Goal: Browse casually

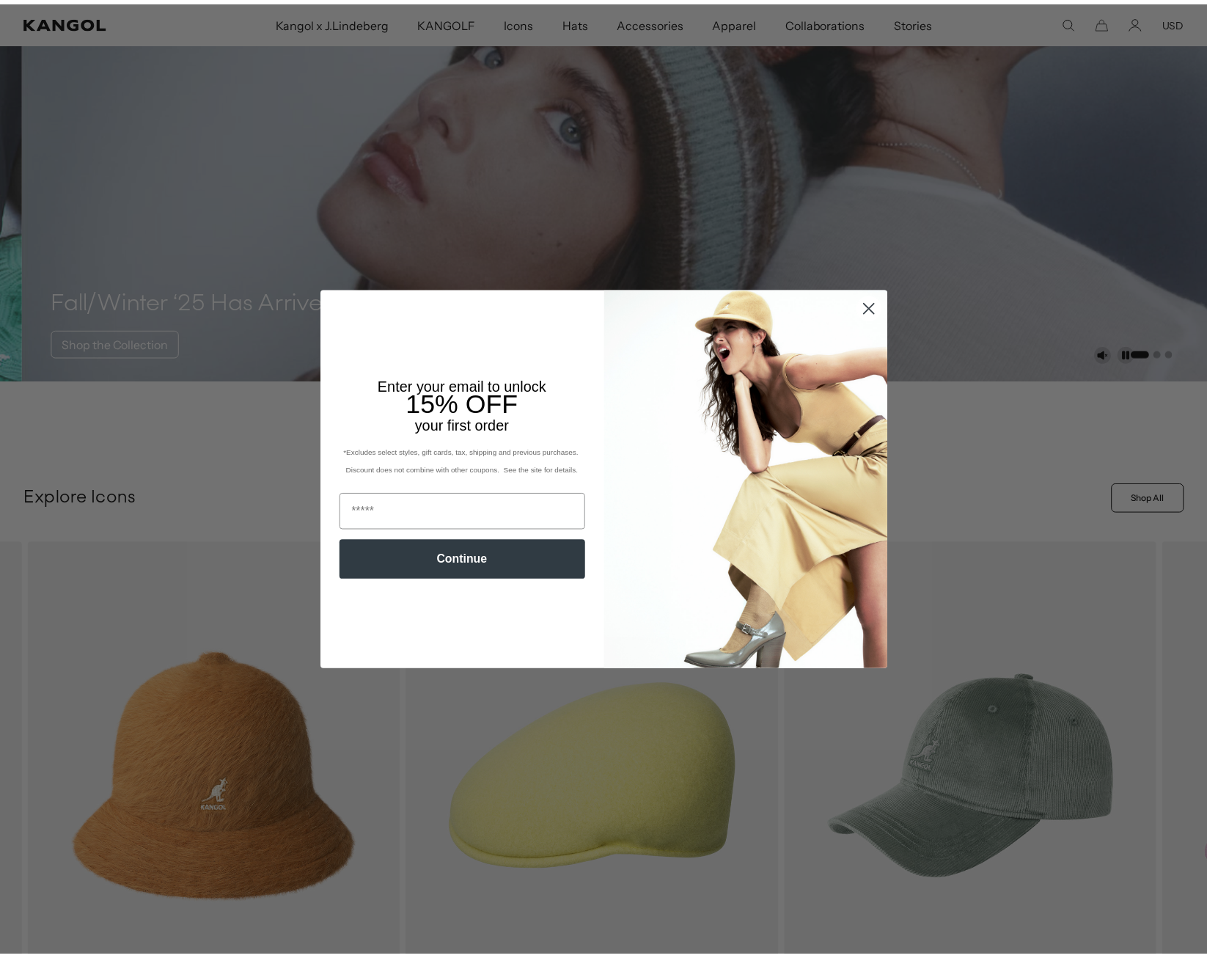
scroll to position [0, 302]
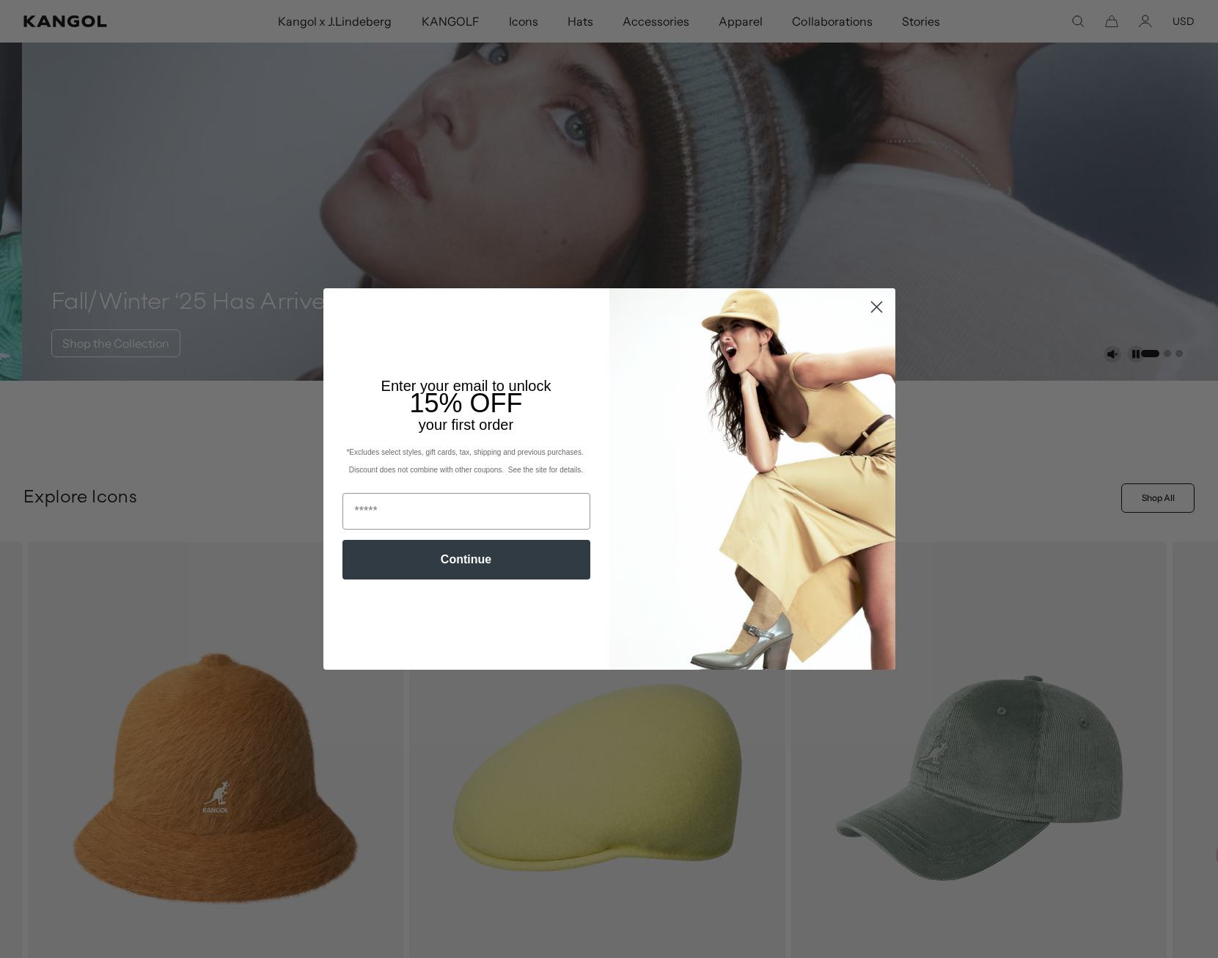
click at [872, 311] on circle "Close dialog" at bounding box center [876, 307] width 24 height 24
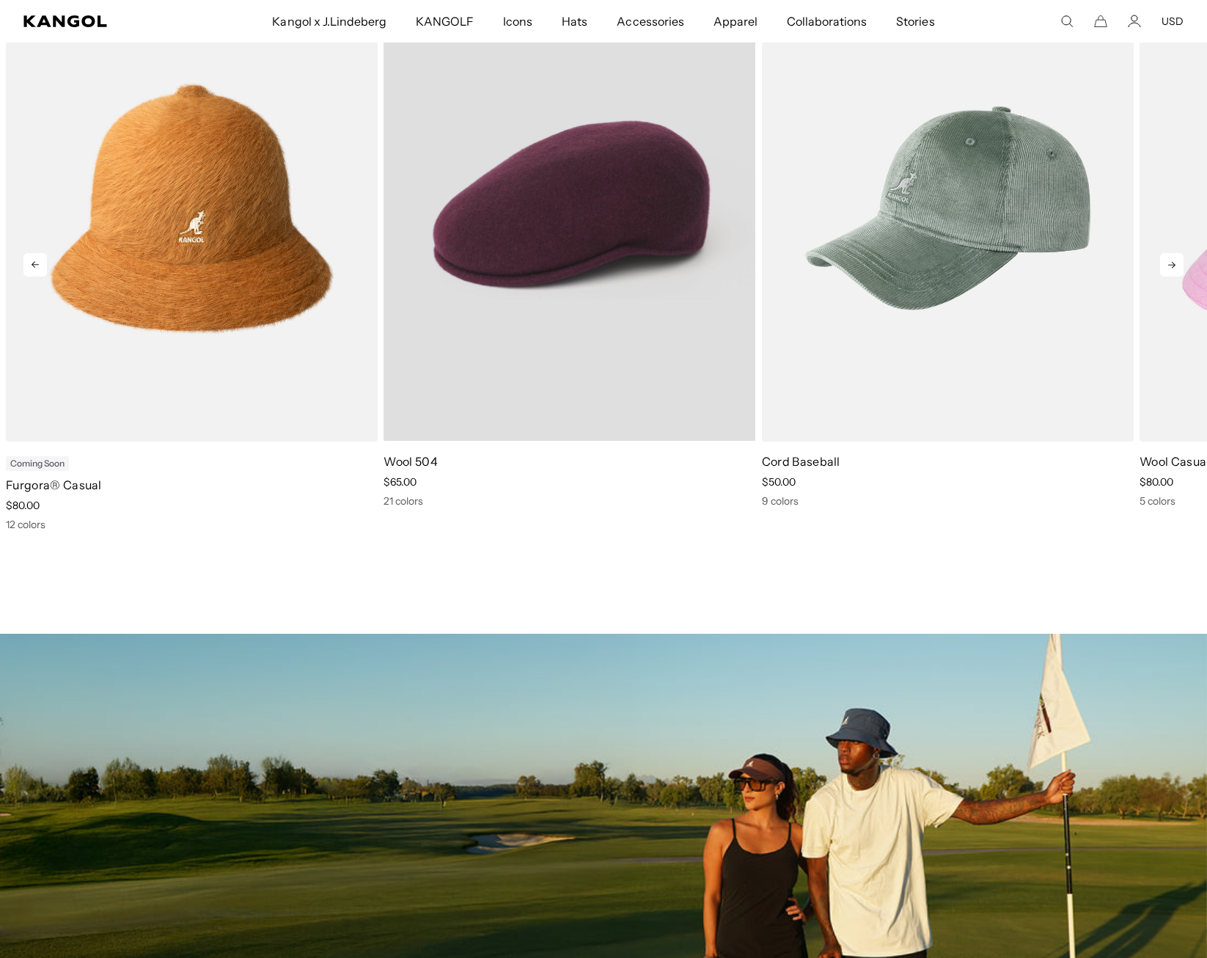
scroll to position [0, 0]
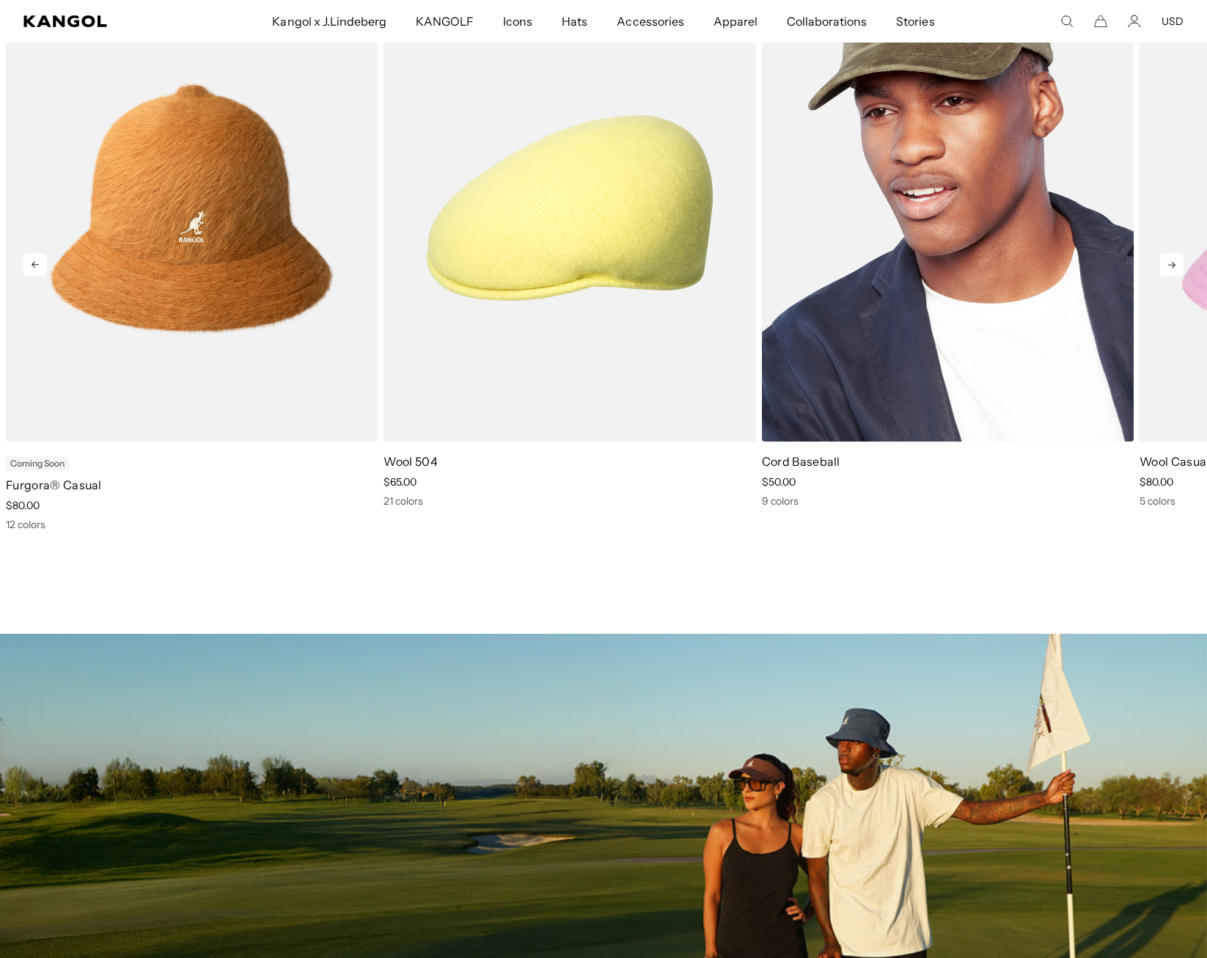
drag, startPoint x: 567, startPoint y: 413, endPoint x: 468, endPoint y: 421, distance: 100.0
click at [762, 422] on img "3 of 11" at bounding box center [948, 207] width 372 height 467
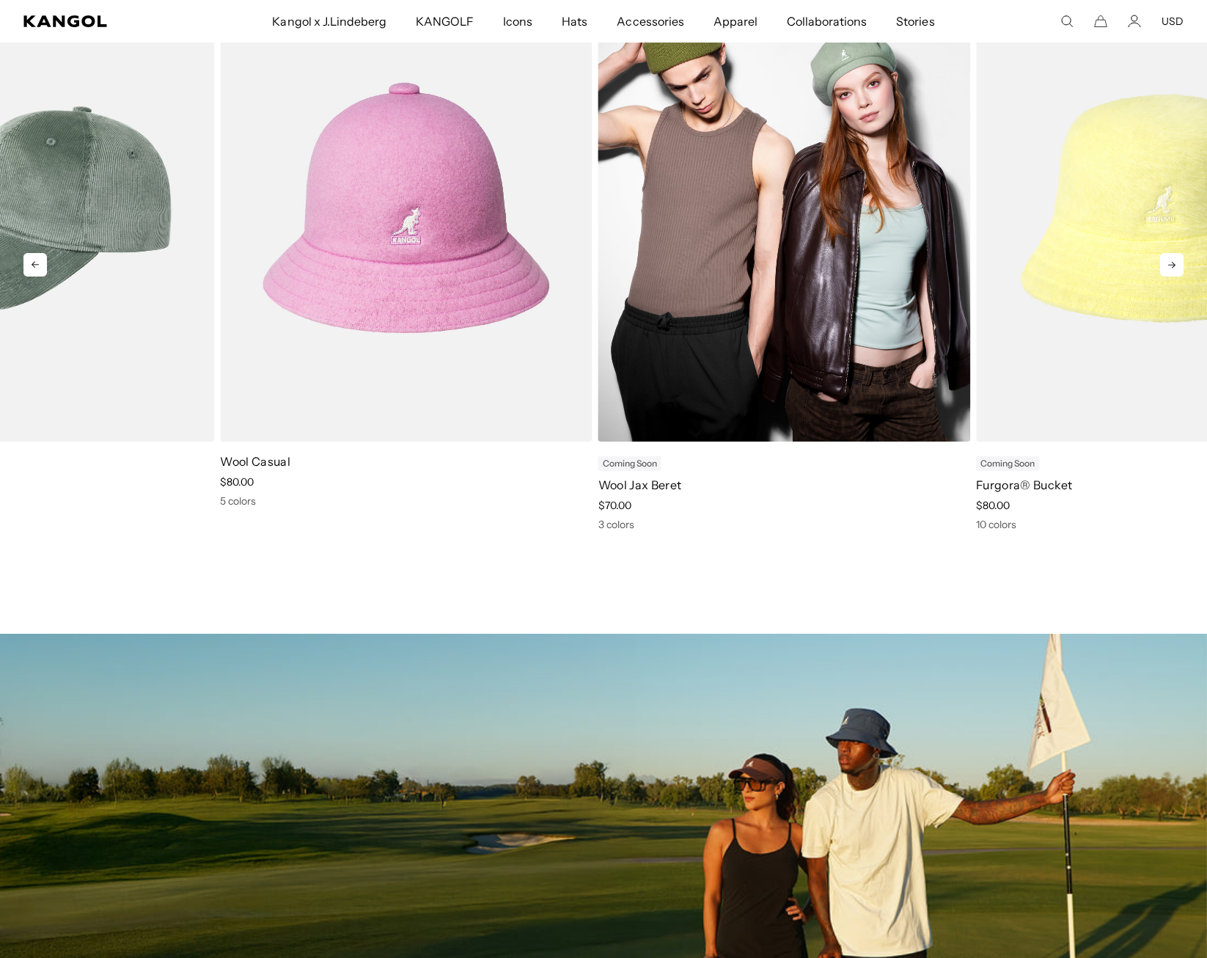
drag, startPoint x: 875, startPoint y: 394, endPoint x: 623, endPoint y: 404, distance: 252.4
click at [623, 404] on img "5 of 11" at bounding box center [784, 207] width 372 height 467
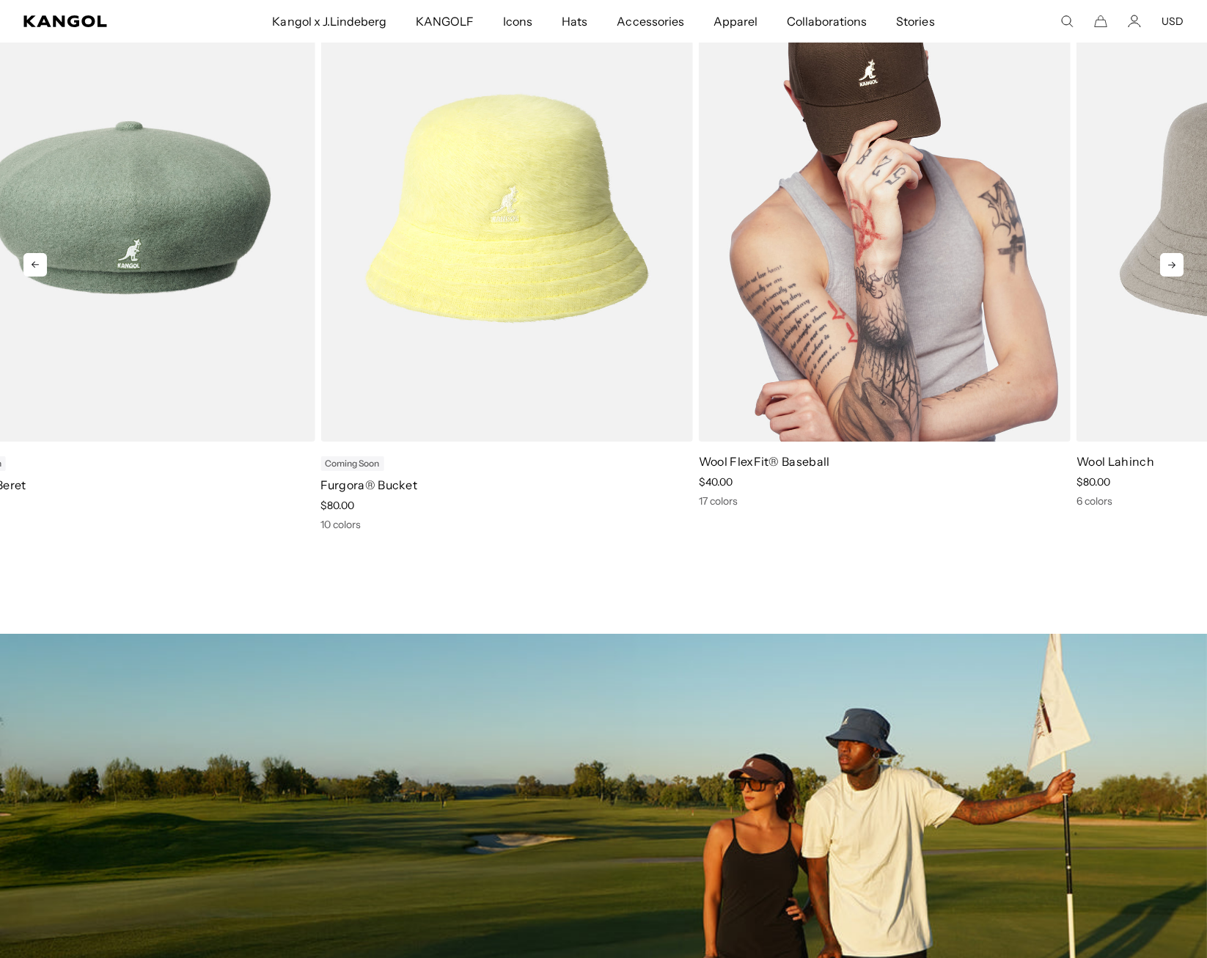
drag, startPoint x: 867, startPoint y: 383, endPoint x: 639, endPoint y: 411, distance: 229.8
click at [699, 411] on img "7 of 11" at bounding box center [885, 207] width 372 height 467
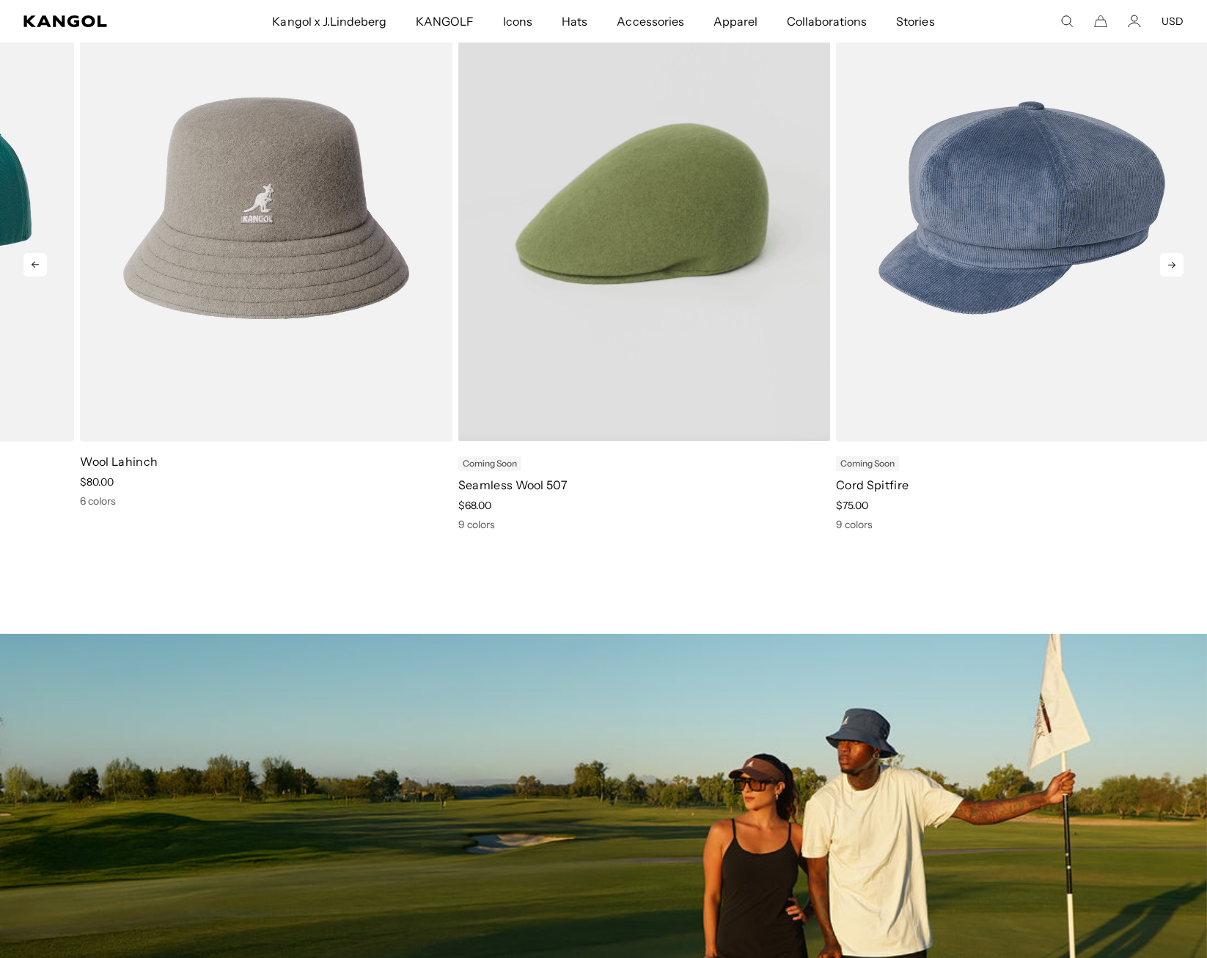
drag, startPoint x: 746, startPoint y: 386, endPoint x: 551, endPoint y: 401, distance: 196.3
click at [556, 401] on video "Seamless Wool 507" at bounding box center [644, 207] width 372 height 466
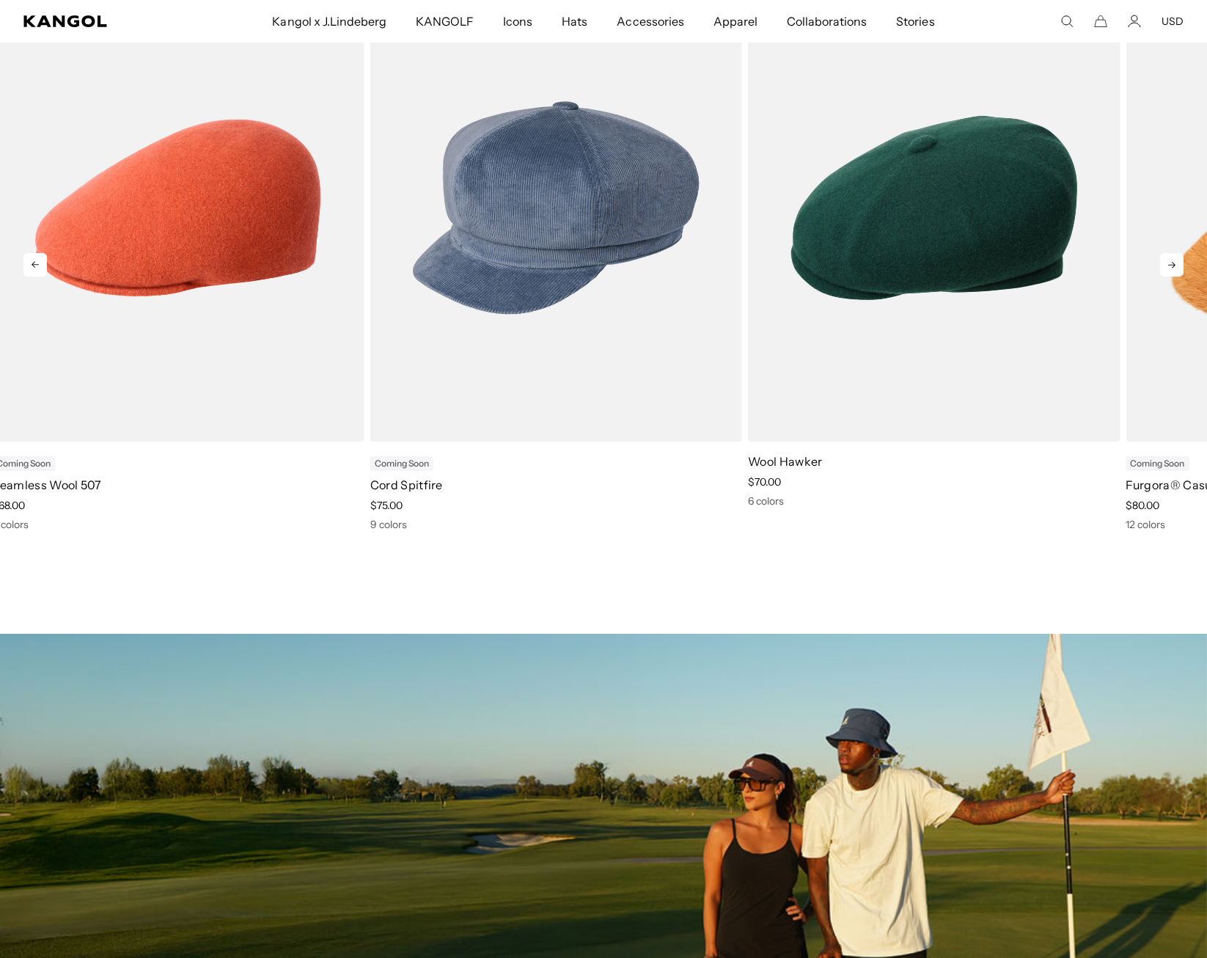
drag, startPoint x: 683, startPoint y: 383, endPoint x: 653, endPoint y: 383, distance: 30.1
click at [0, 0] on img "10 of 11" at bounding box center [0, 0] width 0 height 0
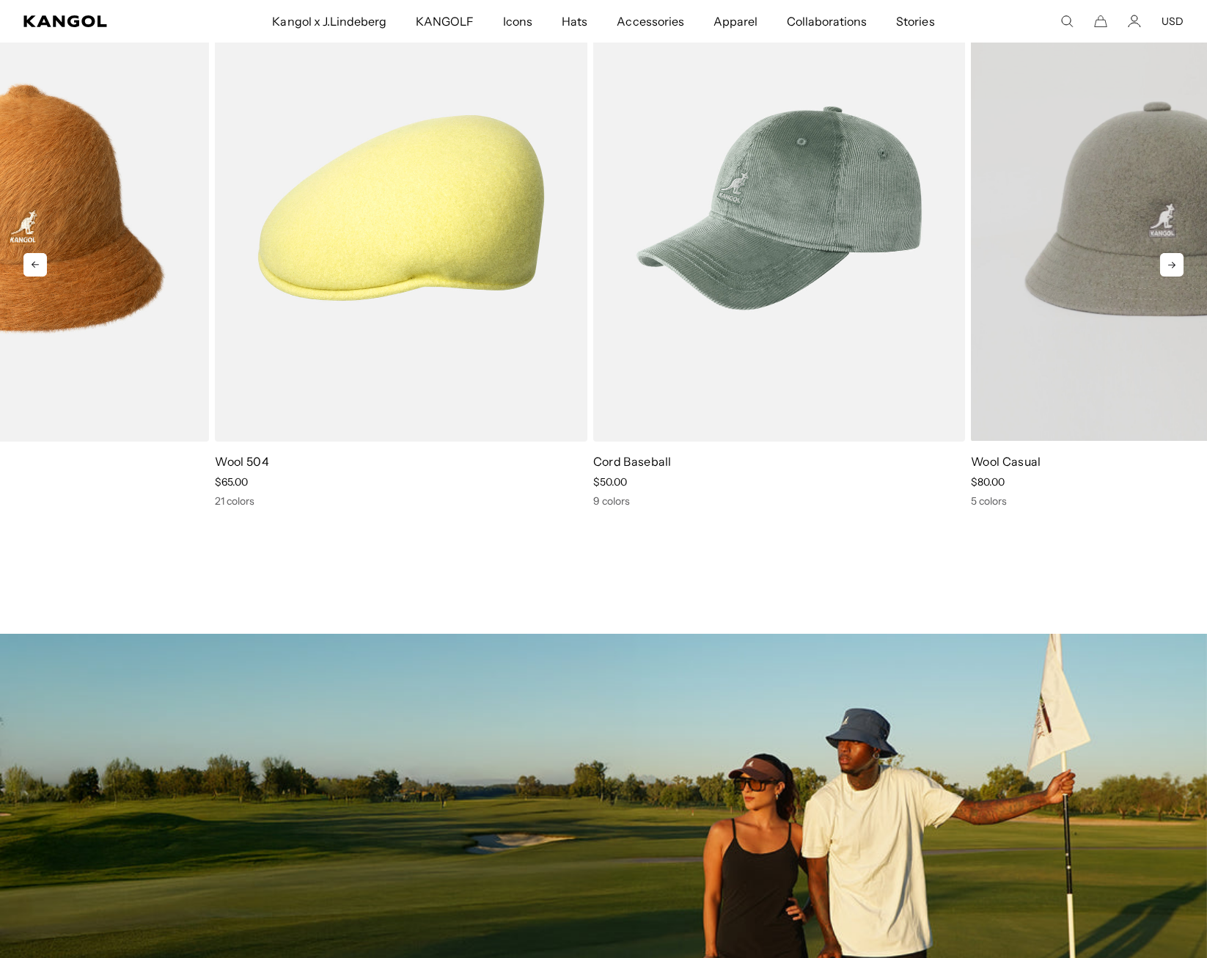
drag, startPoint x: 726, startPoint y: 386, endPoint x: 597, endPoint y: 382, distance: 129.1
click at [0, 0] on img "3 of 11" at bounding box center [0, 0] width 0 height 0
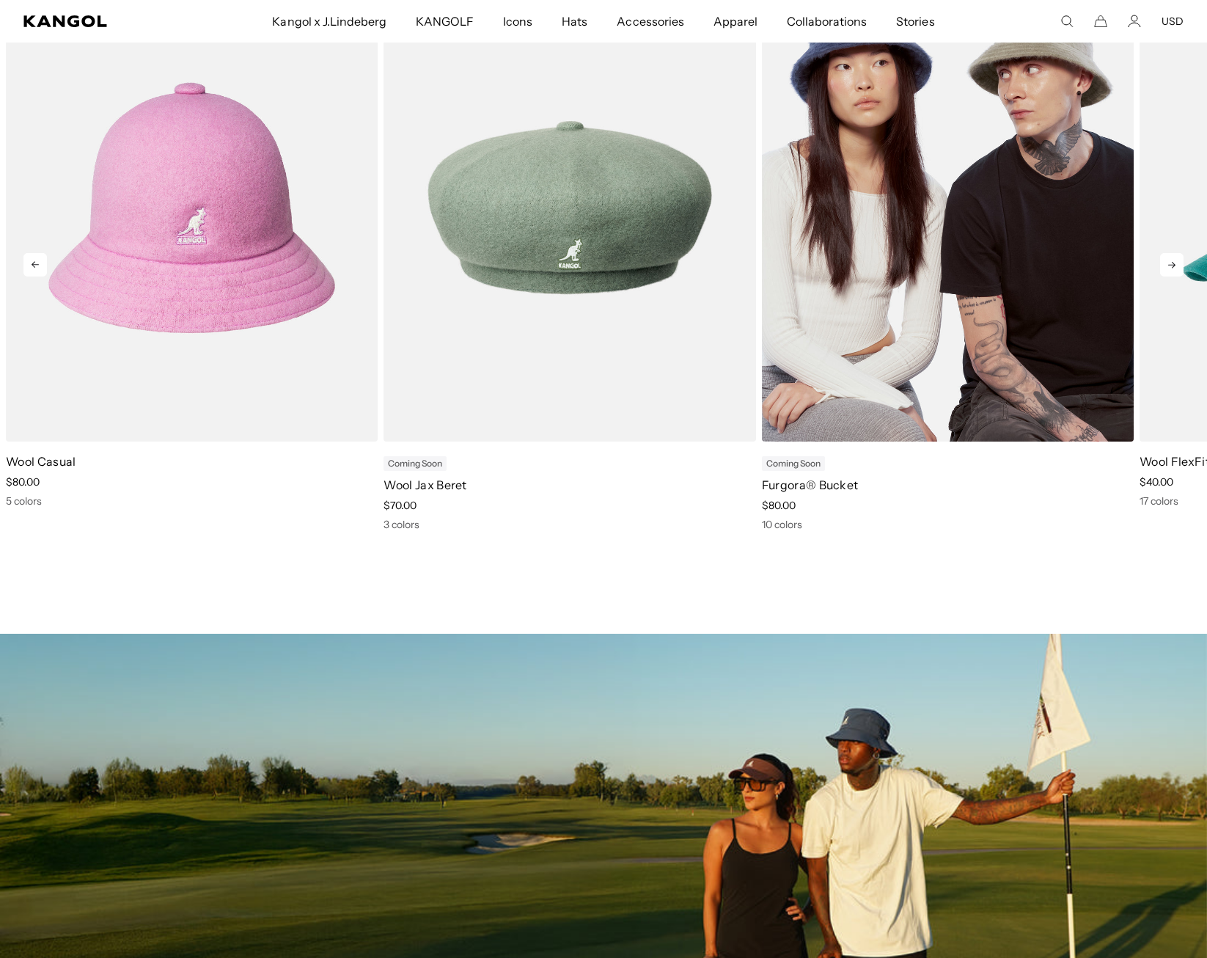
scroll to position [0, 302]
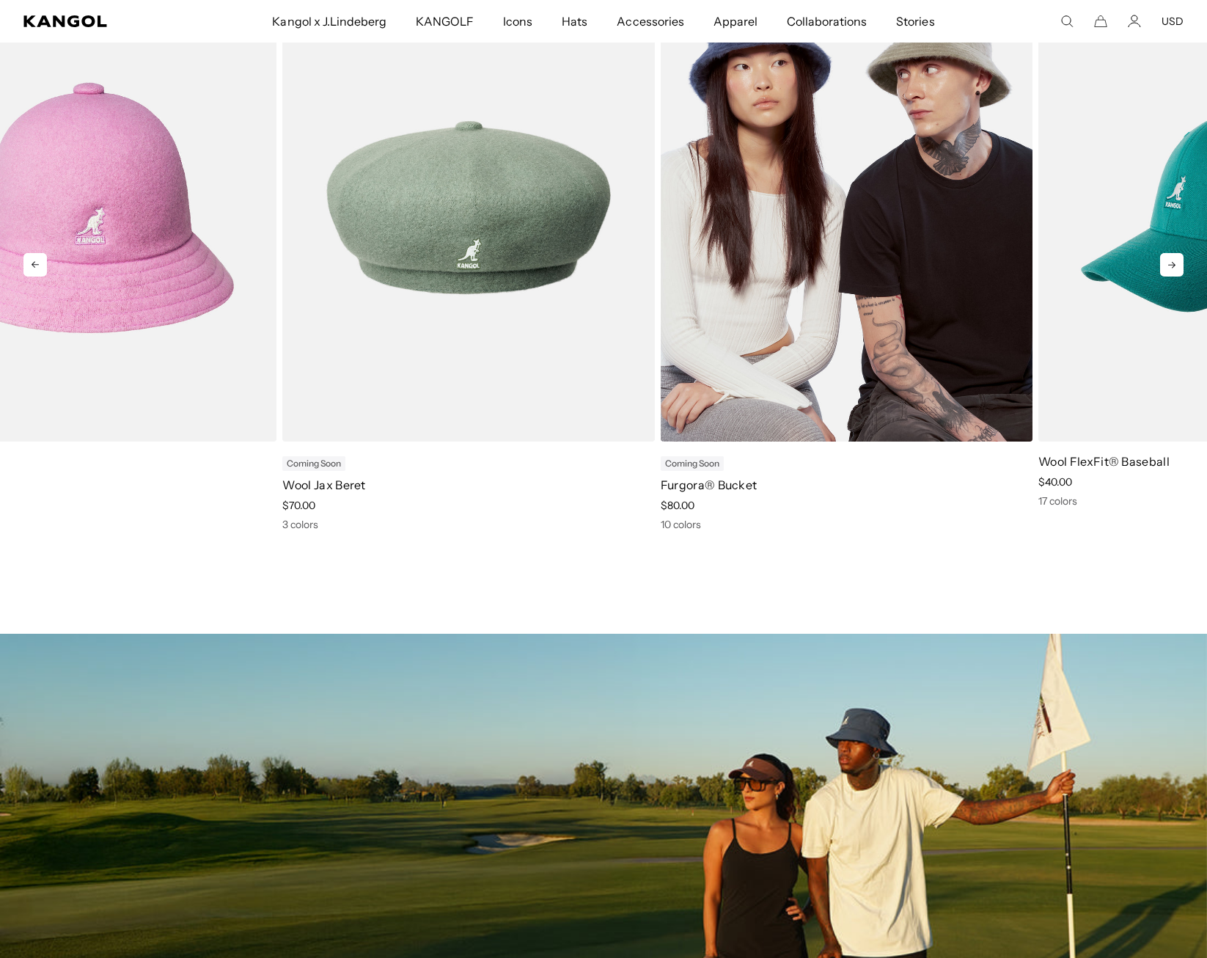
drag, startPoint x: 963, startPoint y: 367, endPoint x: 504, endPoint y: 397, distance: 459.9
click at [661, 397] on img "6 of 11" at bounding box center [847, 207] width 372 height 467
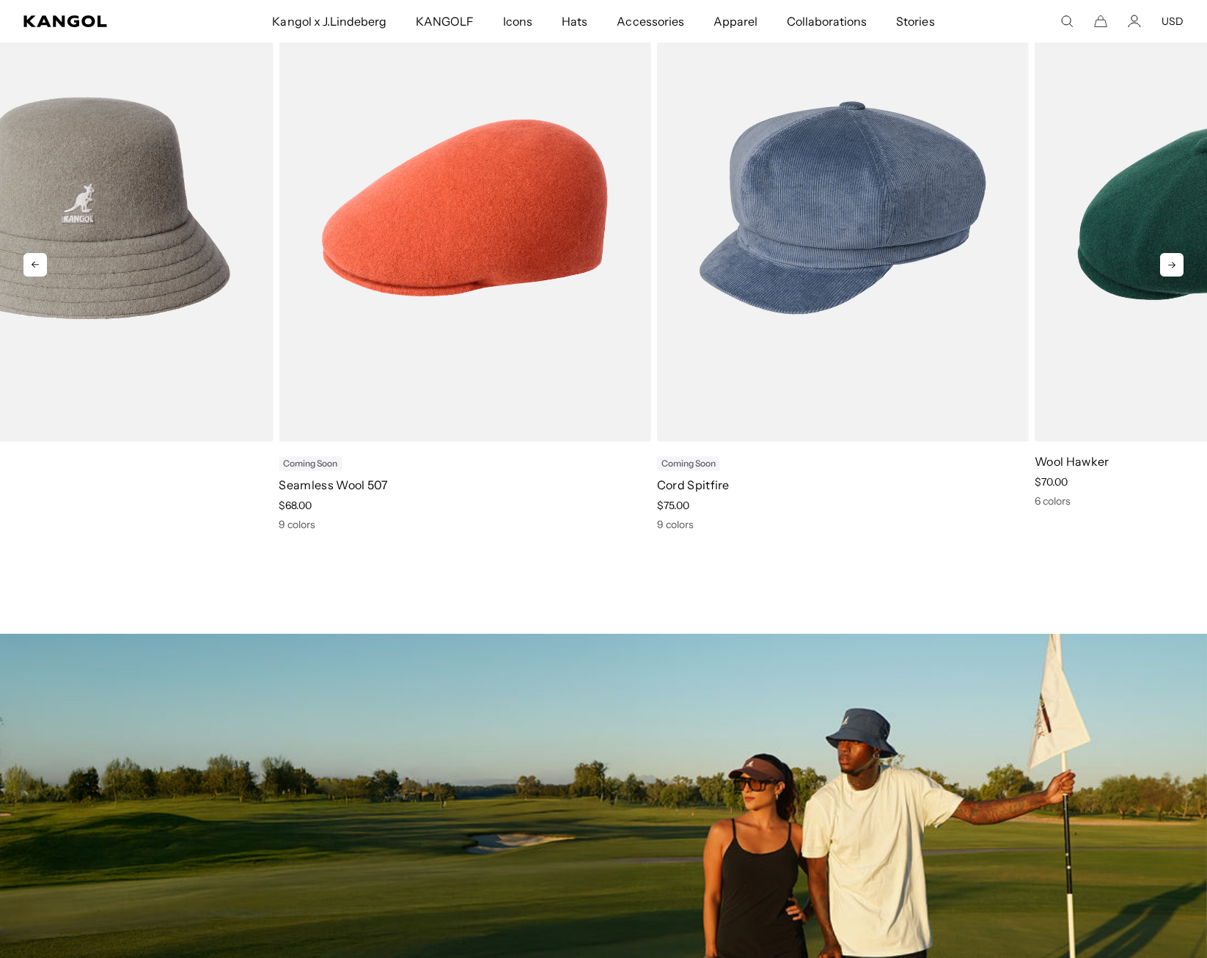
drag, startPoint x: 711, startPoint y: 389, endPoint x: 405, endPoint y: 394, distance: 306.5
click at [0, 0] on img "10 of 11" at bounding box center [0, 0] width 0 height 0
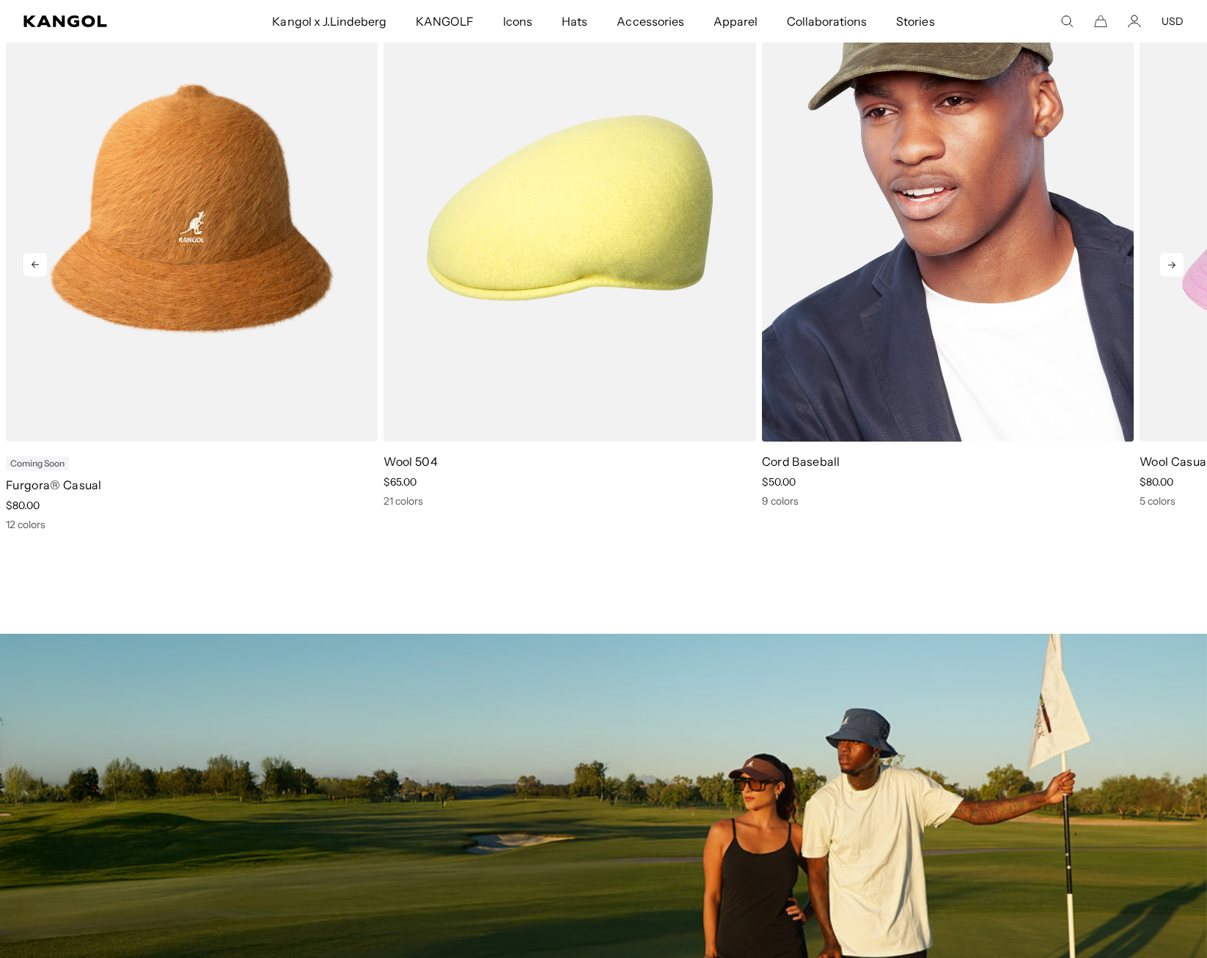
scroll to position [0, 0]
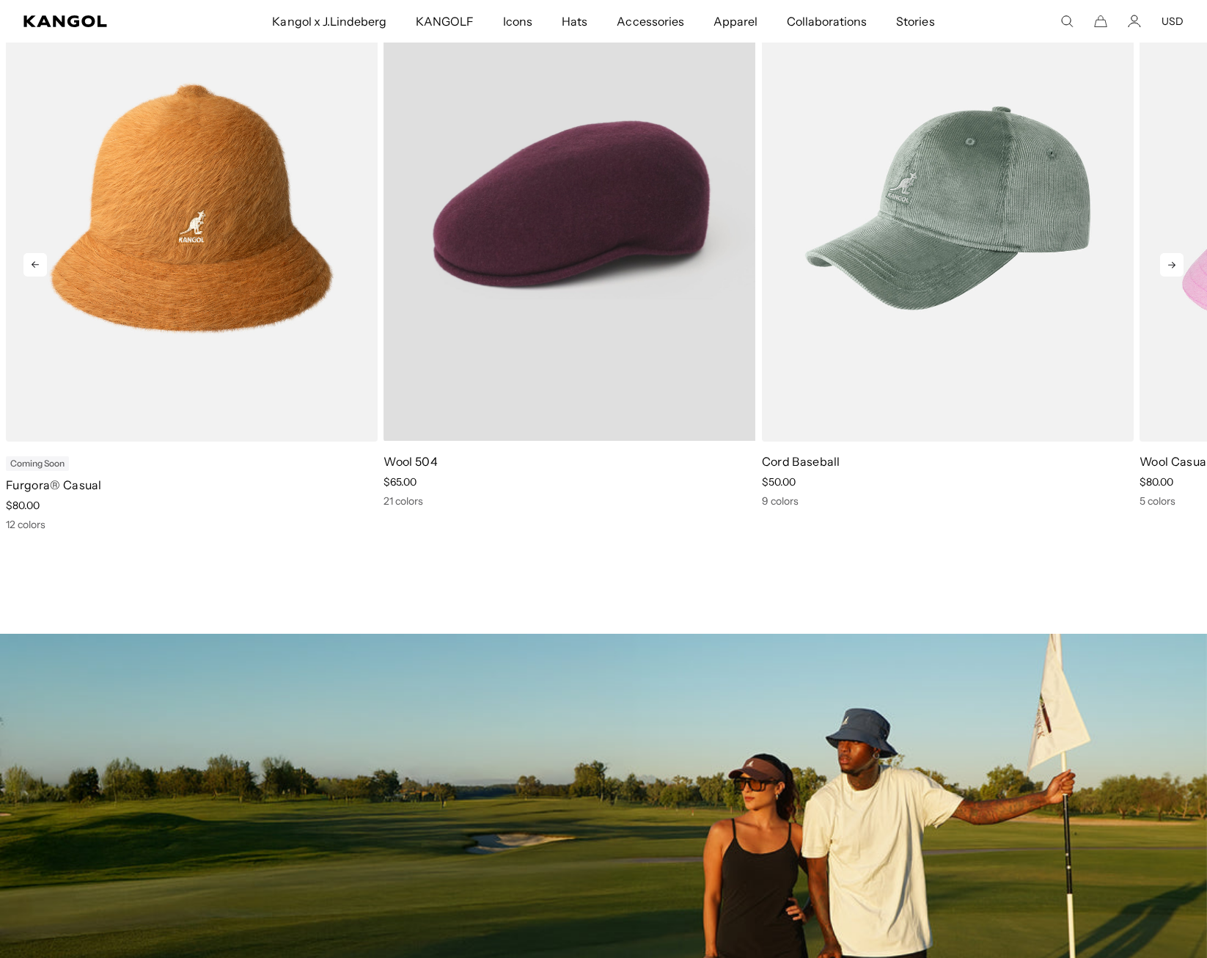
drag, startPoint x: 787, startPoint y: 366, endPoint x: 348, endPoint y: 370, distance: 439.9
click at [0, 0] on img "3 of 11" at bounding box center [0, 0] width 0 height 0
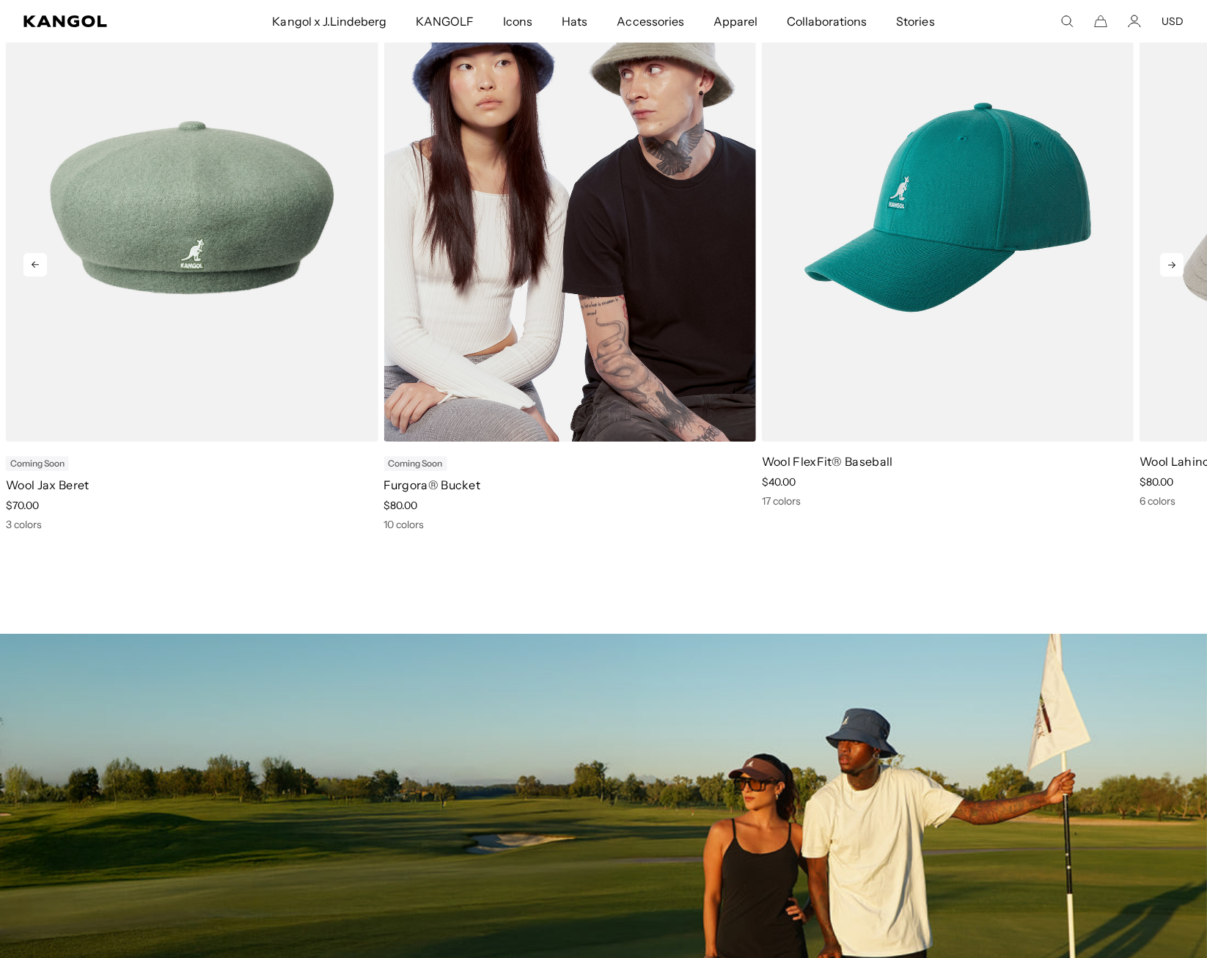
drag, startPoint x: 665, startPoint y: 364, endPoint x: 77, endPoint y: 354, distance: 588.1
click at [383, 353] on img "6 of 11" at bounding box center [569, 207] width 372 height 467
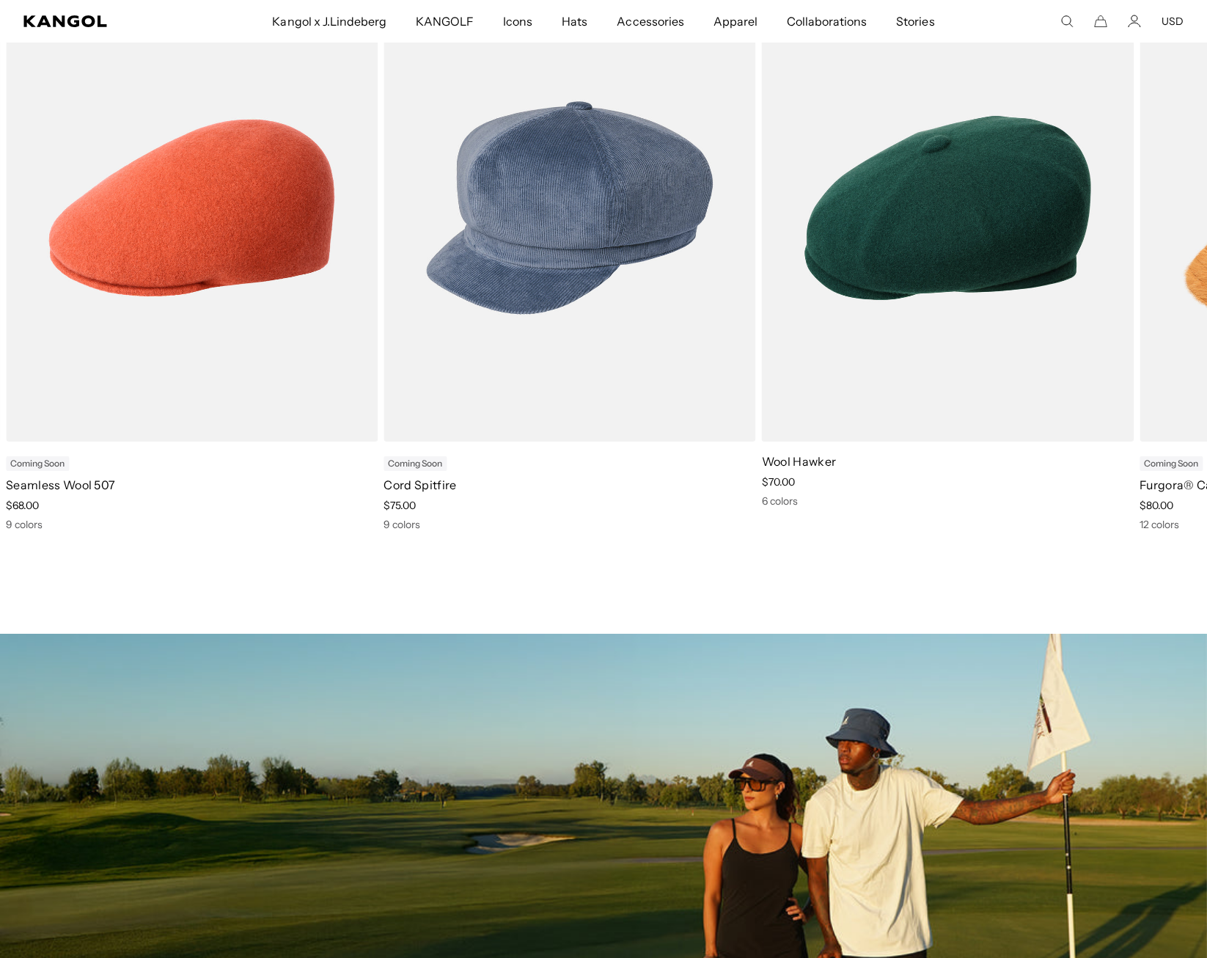
scroll to position [0, 302]
